Goal: Task Accomplishment & Management: Manage account settings

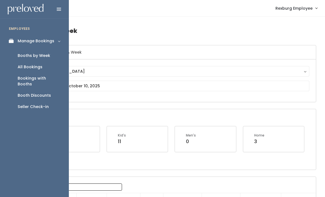
click at [14, 40] on icon at bounding box center [13, 41] width 8 height 5
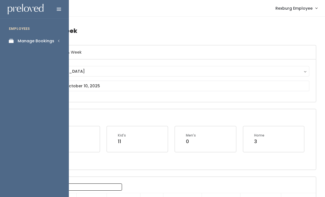
click at [50, 41] on div "Manage Bookings" at bounding box center [36, 41] width 37 height 6
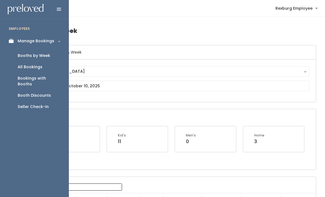
click at [53, 77] on div "Bookings with Booths" at bounding box center [39, 81] width 42 height 12
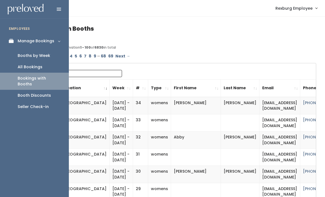
click at [40, 92] on div "Booth Discounts" at bounding box center [34, 95] width 33 height 6
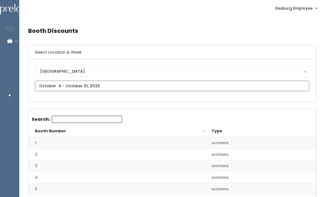
click at [159, 84] on input "text" at bounding box center [172, 86] width 275 height 10
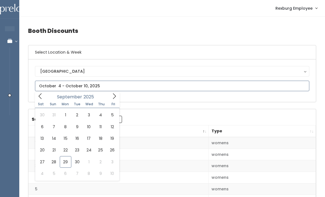
type input "September 13 to September 19"
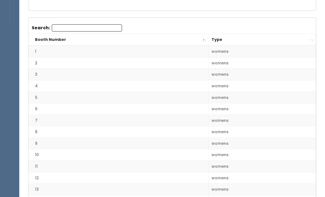
scroll to position [91, 0]
click at [102, 29] on input "Search:" at bounding box center [87, 27] width 70 height 7
type input "3"
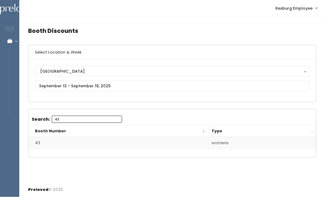
scroll to position [9, 0]
type input "43"
click at [311, 125] on th "Type" at bounding box center [262, 131] width 107 height 12
